Goal: Task Accomplishment & Management: Manage account settings

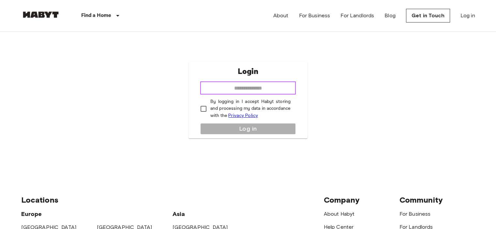
drag, startPoint x: 230, startPoint y: 87, endPoint x: 234, endPoint y: 87, distance: 4.6
click at [230, 87] on input "email" at bounding box center [248, 88] width 96 height 13
type input "**********"
click at [223, 103] on p "By logging in I accept Habyt storing and processing my data in accordance with …" at bounding box center [250, 109] width 80 height 21
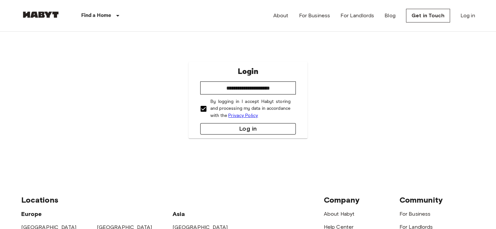
click at [247, 128] on button "Log in" at bounding box center [248, 128] width 96 height 11
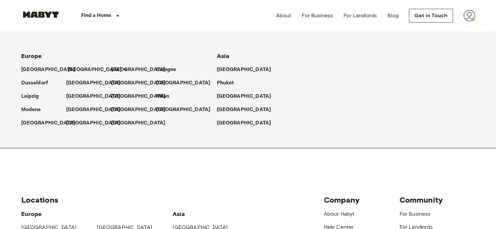
click at [74, 72] on p "[GEOGRAPHIC_DATA]" at bounding box center [95, 70] width 54 height 8
click at [75, 71] on p "[GEOGRAPHIC_DATA]" at bounding box center [95, 70] width 54 height 8
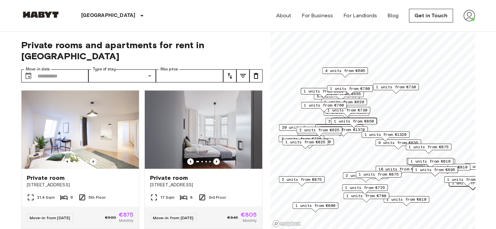
drag, startPoint x: 353, startPoint y: 83, endPoint x: 362, endPoint y: 101, distance: 20.9
click at [362, 101] on span "1 units from €620" at bounding box center [344, 102] width 40 height 6
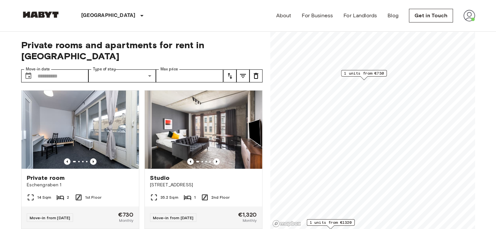
click at [363, 75] on span "1 units from €730" at bounding box center [364, 73] width 40 height 6
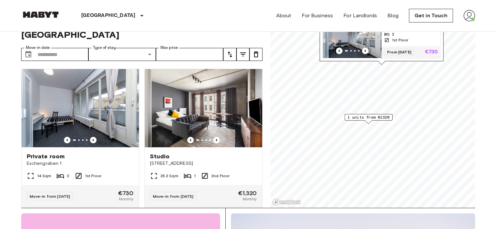
scroll to position [33, 0]
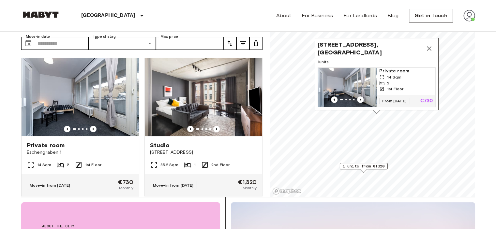
click at [426, 45] on icon "Map marker" at bounding box center [429, 49] width 8 height 8
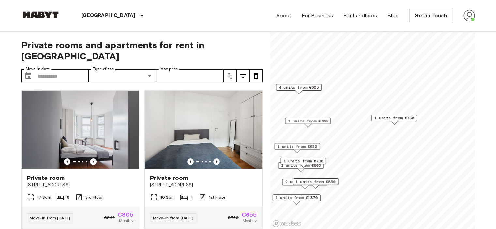
drag, startPoint x: 360, startPoint y: 141, endPoint x: 377, endPoint y: 121, distance: 26.2
click at [377, 121] on span "1 units from €730" at bounding box center [395, 118] width 40 height 6
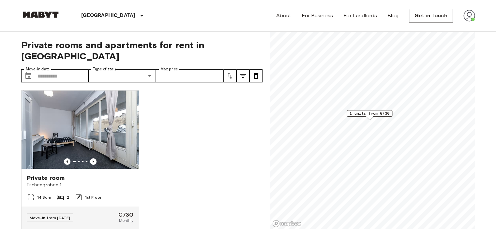
click at [382, 113] on span "1 units from €730" at bounding box center [370, 114] width 40 height 6
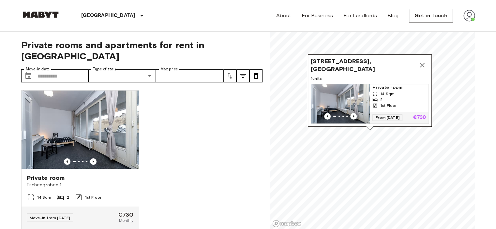
click at [381, 103] on span "1st Floor" at bounding box center [388, 106] width 16 height 6
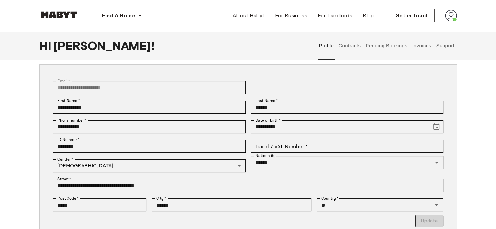
click at [351, 48] on button "Contracts" at bounding box center [350, 45] width 24 height 29
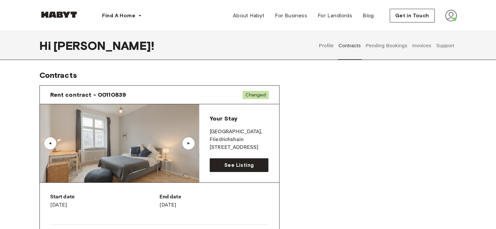
drag, startPoint x: 246, startPoint y: 190, endPoint x: 240, endPoint y: 179, distance: 12.1
click at [241, 170] on link "See Listing" at bounding box center [239, 166] width 59 height 14
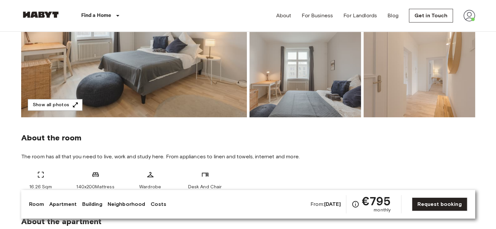
scroll to position [130, 0]
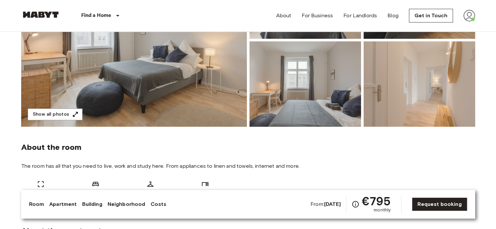
click at [175, 100] on img at bounding box center [134, 40] width 226 height 174
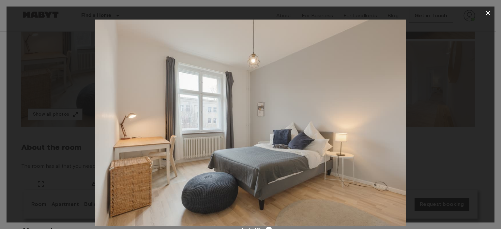
drag, startPoint x: 190, startPoint y: 112, endPoint x: 0, endPoint y: 87, distance: 191.5
click at [93, 100] on div at bounding box center [251, 123] width 488 height 207
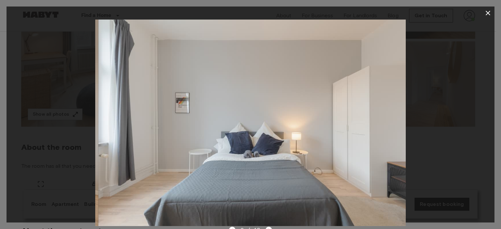
drag, startPoint x: 336, startPoint y: 118, endPoint x: 221, endPoint y: 121, distance: 114.9
click at [221, 121] on img at bounding box center [254, 123] width 311 height 207
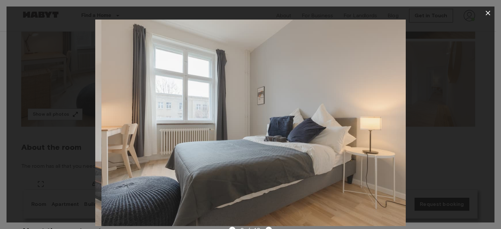
drag, startPoint x: 268, startPoint y: 129, endPoint x: 185, endPoint y: 128, distance: 83.2
click at [186, 128] on img at bounding box center [256, 123] width 311 height 207
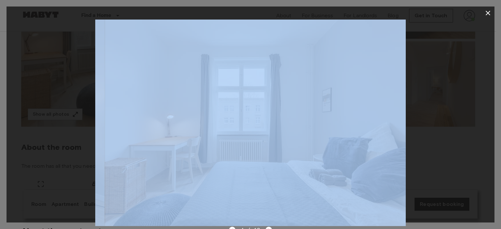
drag, startPoint x: 424, startPoint y: 180, endPoint x: 268, endPoint y: 171, distance: 156.9
click at [268, 171] on div at bounding box center [251, 123] width 488 height 207
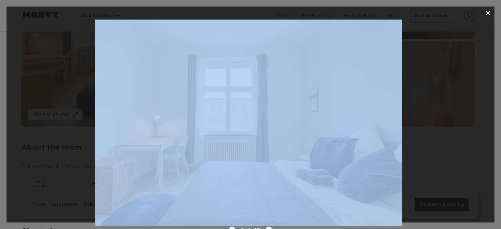
drag, startPoint x: 314, startPoint y: 155, endPoint x: 120, endPoint y: 112, distance: 199.1
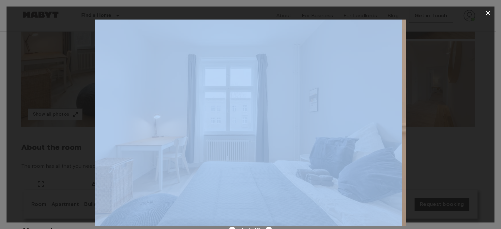
click at [107, 143] on img at bounding box center [247, 123] width 311 height 207
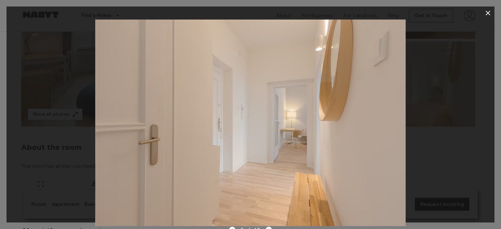
click at [486, 11] on icon "button" at bounding box center [488, 13] width 5 height 5
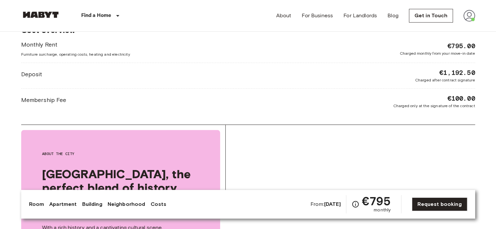
scroll to position [718, 0]
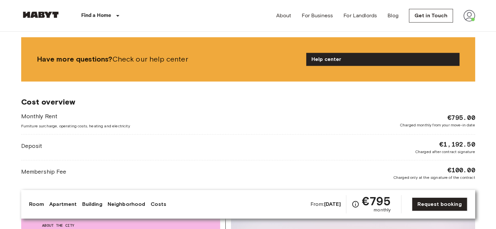
click at [469, 14] on img at bounding box center [470, 16] width 12 height 12
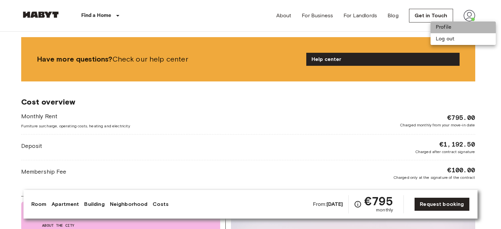
click at [452, 29] on li "Profile" at bounding box center [463, 28] width 65 height 12
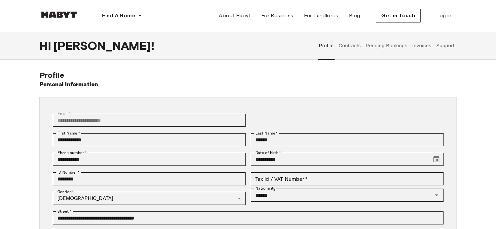
click at [355, 44] on button "Contracts" at bounding box center [350, 45] width 24 height 29
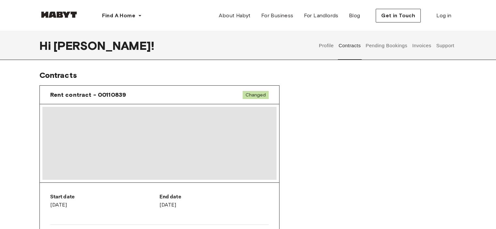
click at [382, 45] on button "Pending Bookings" at bounding box center [386, 45] width 43 height 29
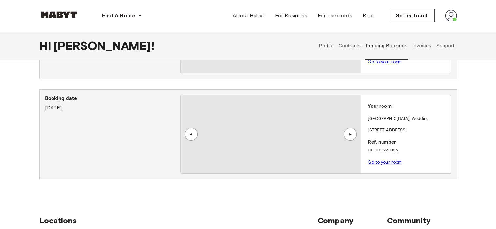
scroll to position [98, 0]
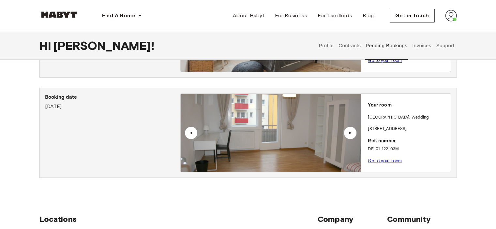
click at [359, 135] on img at bounding box center [271, 133] width 180 height 78
click at [352, 133] on div "▲" at bounding box center [350, 133] width 7 height 4
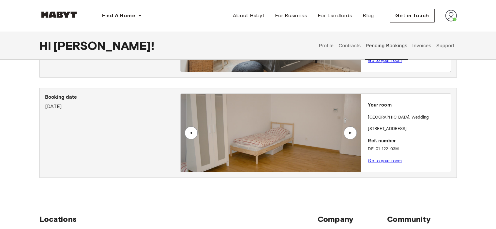
click at [352, 133] on div "▲" at bounding box center [350, 133] width 7 height 4
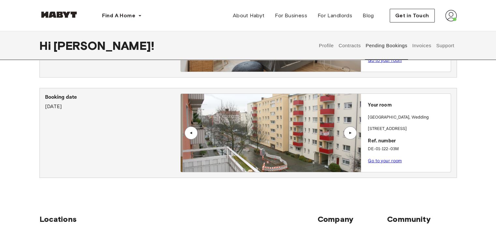
click at [352, 133] on div "▲" at bounding box center [350, 133] width 7 height 4
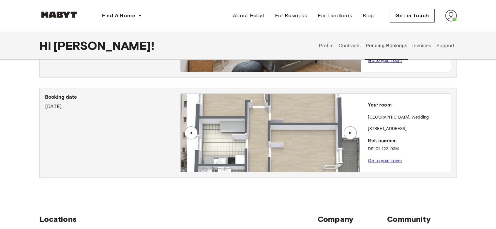
click at [352, 133] on div "▲" at bounding box center [350, 133] width 7 height 4
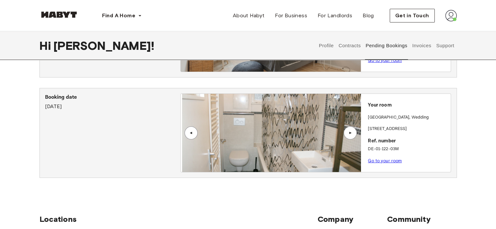
click at [427, 45] on button "Invoices" at bounding box center [421, 45] width 21 height 29
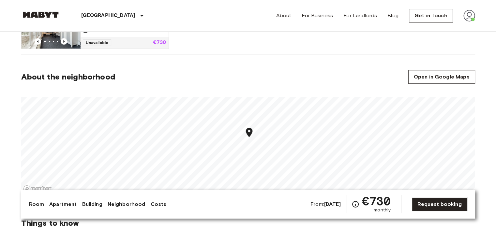
scroll to position [424, 0]
